Goal: Task Accomplishment & Management: Use online tool/utility

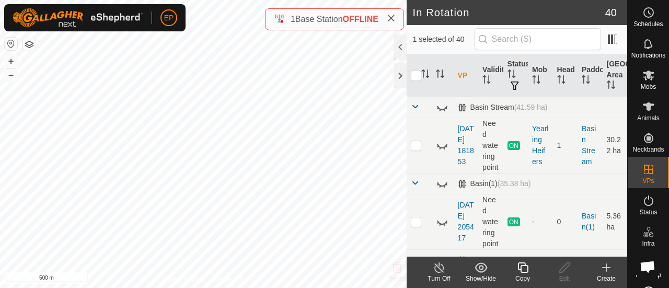
click at [525, 268] on icon at bounding box center [523, 268] width 13 height 13
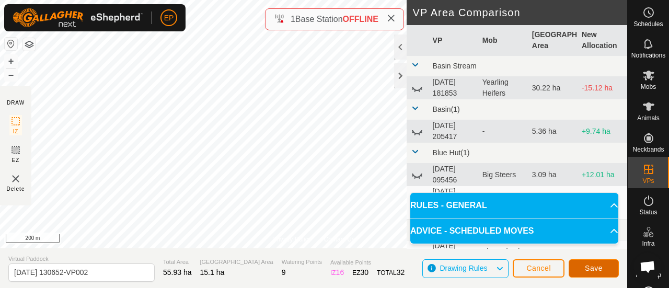
click at [599, 268] on span "Save" at bounding box center [594, 268] width 18 height 8
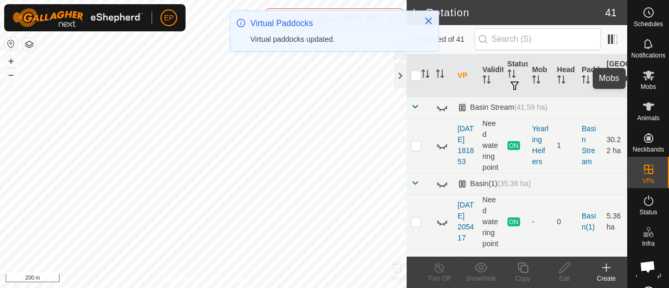
click at [645, 84] on span "Mobs" at bounding box center [648, 87] width 15 height 6
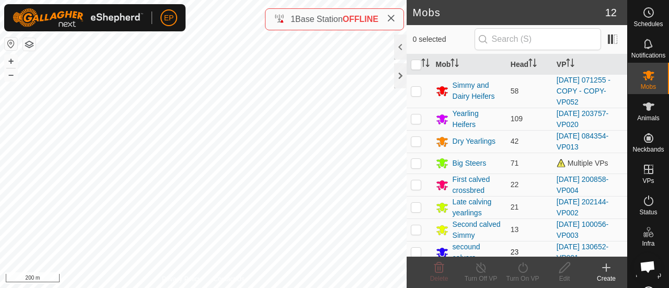
click at [418, 251] on p-checkbox at bounding box center [416, 252] width 10 height 8
checkbox input "true"
click at [523, 271] on icon at bounding box center [523, 268] width 13 height 13
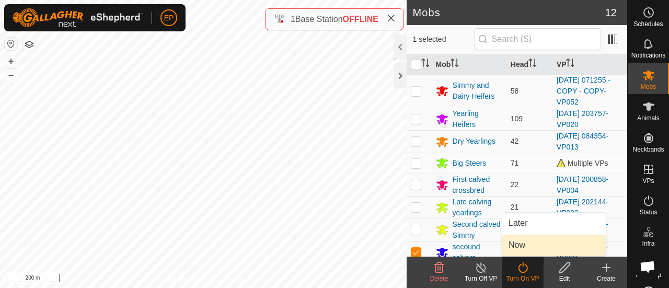
click at [513, 241] on link "Now" at bounding box center [555, 245] width 104 height 21
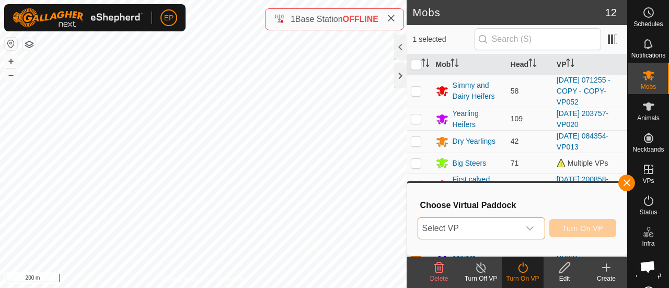
click at [479, 228] on span "Select VP" at bounding box center [468, 228] width 101 height 21
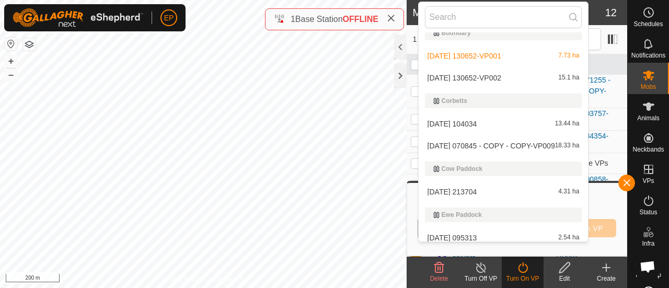
scroll to position [187, 0]
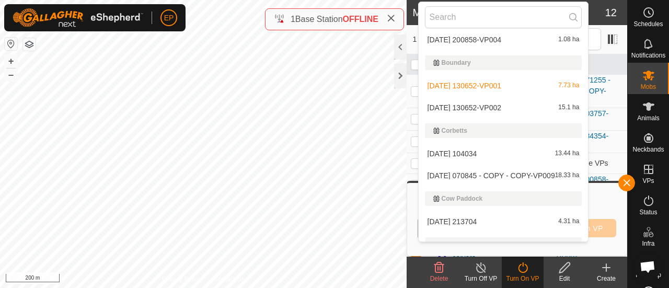
click at [506, 108] on li "[DATE] 130652-VP002 15.1 ha" at bounding box center [504, 107] width 170 height 21
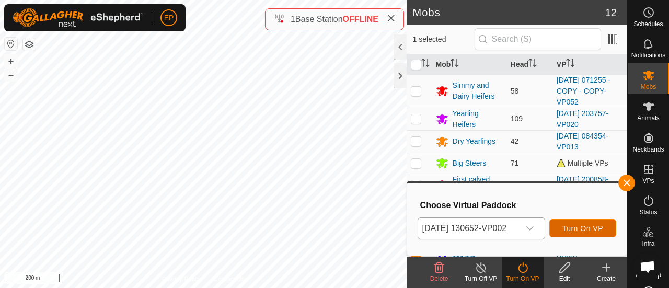
click at [579, 226] on span "Turn On VP" at bounding box center [583, 228] width 41 height 8
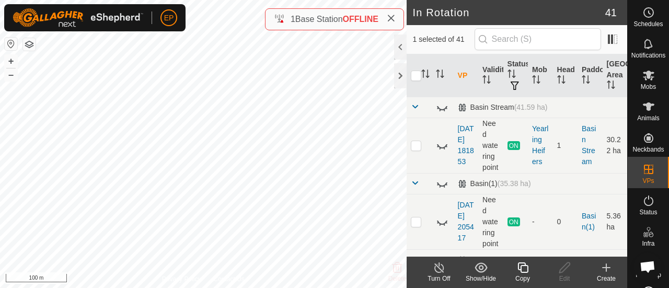
checkbox input "false"
checkbox input "true"
checkbox input "false"
click at [525, 269] on icon at bounding box center [523, 268] width 13 height 13
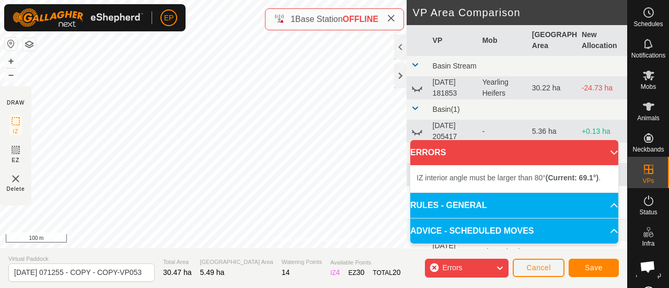
click at [358, 0] on html "EP Schedules Notifications Mobs Animals Neckbands VPs Status Infra Heatmap Help…" at bounding box center [334, 144] width 669 height 288
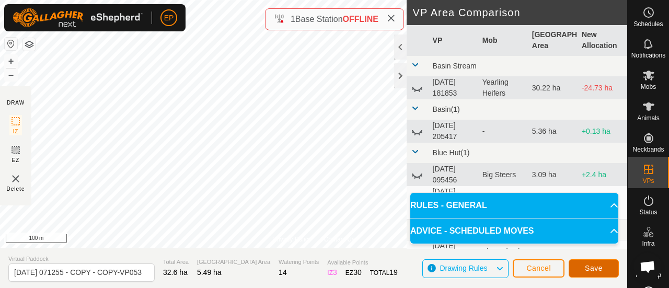
click at [595, 265] on span "Save" at bounding box center [594, 268] width 18 height 8
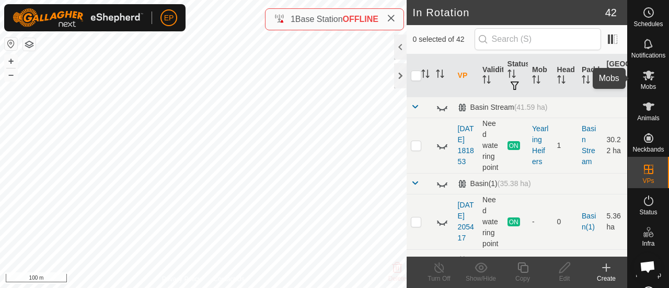
click at [643, 79] on icon at bounding box center [649, 75] width 13 height 13
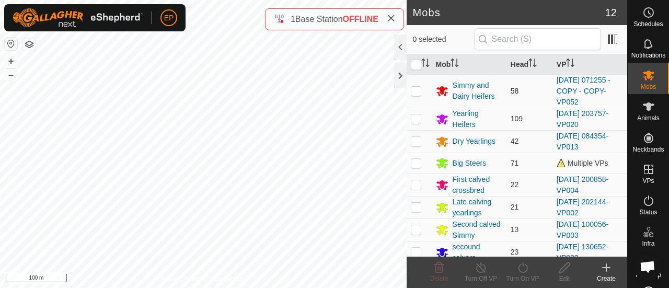
click at [416, 88] on p-checkbox at bounding box center [416, 91] width 10 height 8
checkbox input "true"
click at [519, 268] on icon at bounding box center [522, 268] width 9 height 10
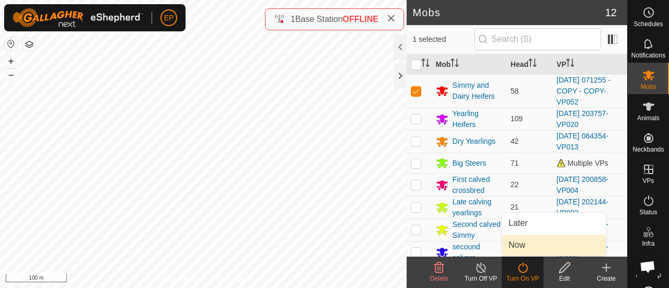
click at [524, 243] on link "Now" at bounding box center [555, 245] width 104 height 21
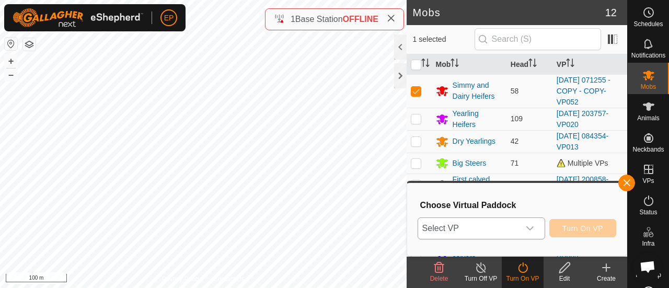
click at [520, 235] on span "Select VP" at bounding box center [468, 228] width 101 height 21
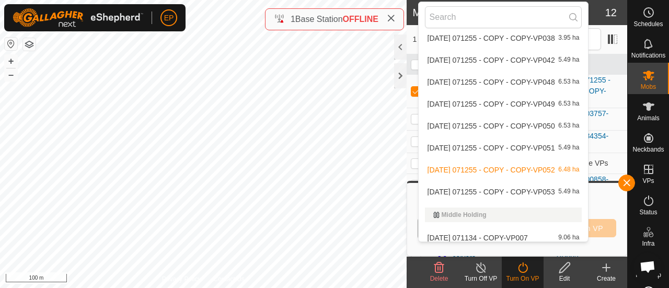
scroll to position [802, 0]
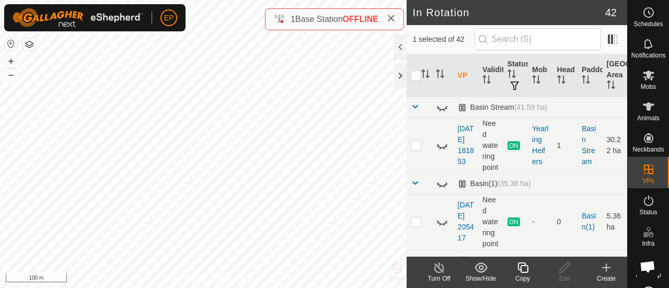
checkbox input "false"
checkbox input "true"
checkbox input "false"
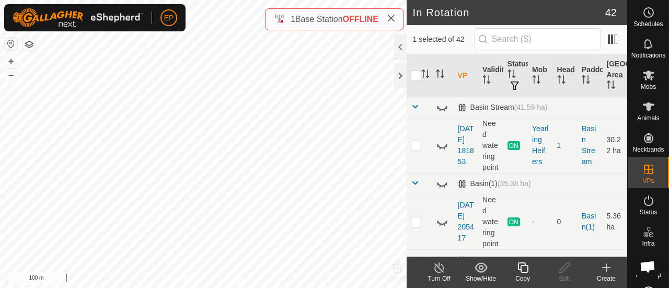
checkbox input "true"
click at [525, 267] on icon at bounding box center [523, 268] width 13 height 13
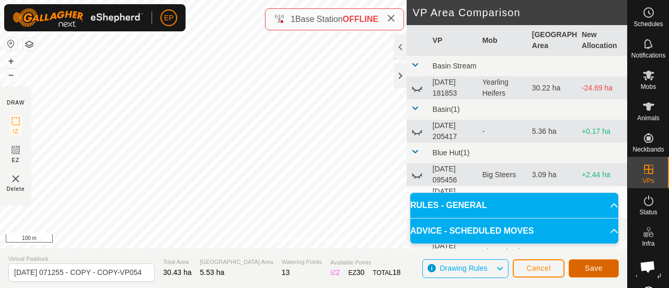
click at [586, 264] on span "Save" at bounding box center [594, 268] width 18 height 8
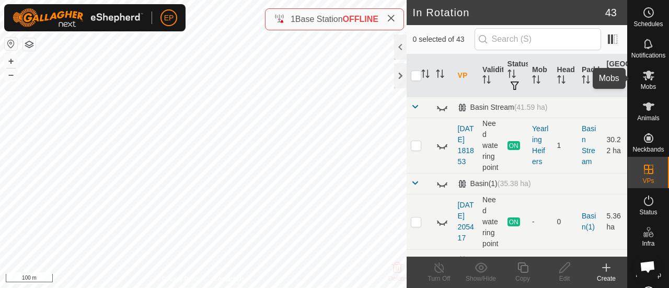
click at [645, 78] on icon at bounding box center [649, 76] width 12 height 10
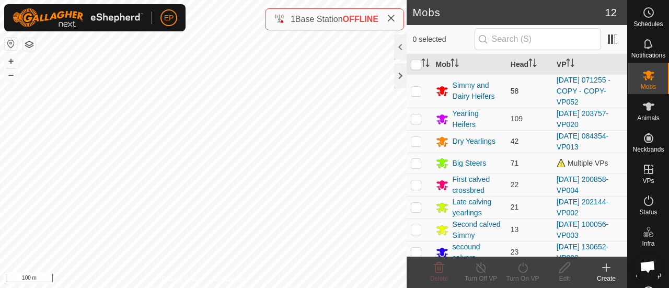
click at [412, 92] on p-checkbox at bounding box center [416, 91] width 10 height 8
checkbox input "true"
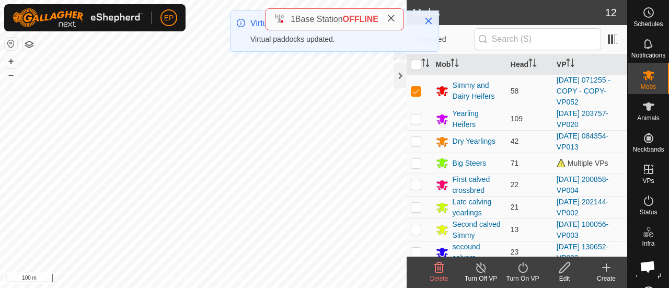
click at [513, 269] on turn-on-svg-icon at bounding box center [523, 268] width 42 height 13
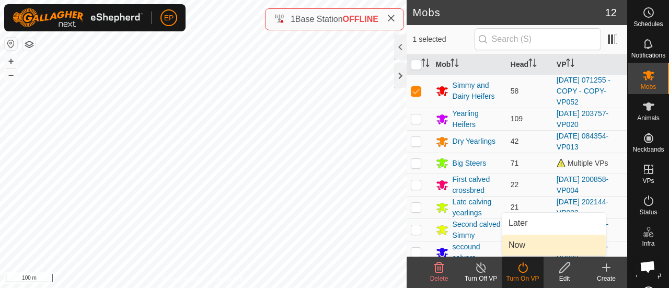
click at [519, 242] on link "Now" at bounding box center [555, 245] width 104 height 21
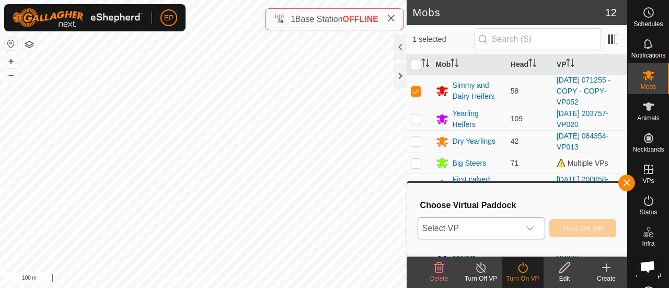
click at [503, 230] on span "Select VP" at bounding box center [468, 228] width 101 height 21
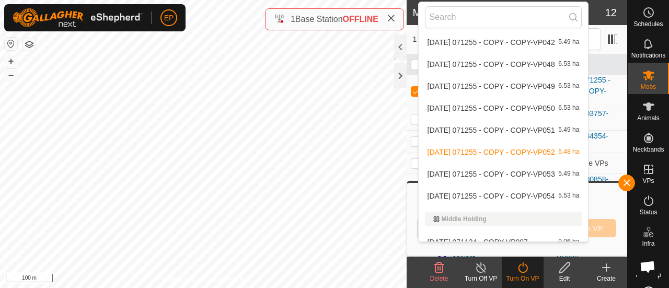
scroll to position [802, 0]
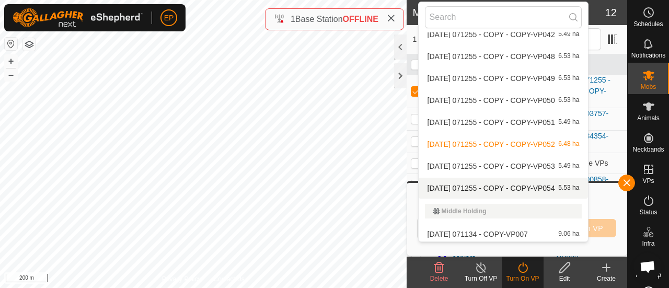
click at [545, 189] on li "[DATE] 071255 - COPY - COPY-VP054 5.53 ha" at bounding box center [504, 188] width 170 height 21
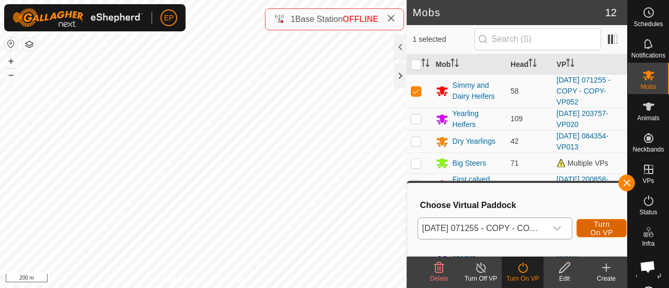
click at [608, 229] on span "Turn On VP" at bounding box center [602, 228] width 24 height 17
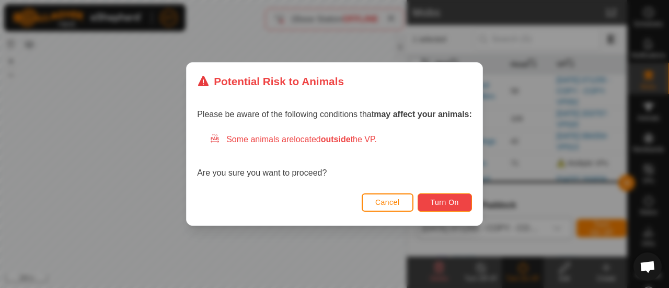
click at [455, 211] on button "Turn On" at bounding box center [445, 203] width 54 height 18
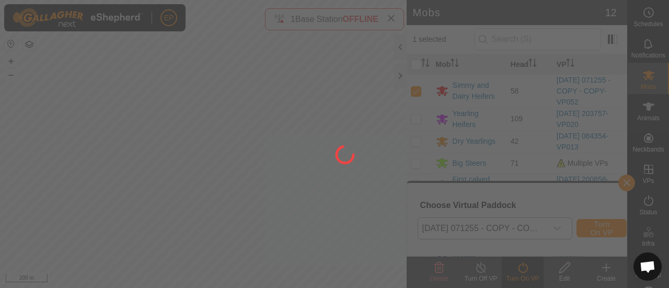
click at [455, 211] on div at bounding box center [334, 144] width 669 height 288
